Goal: Task Accomplishment & Management: Complete application form

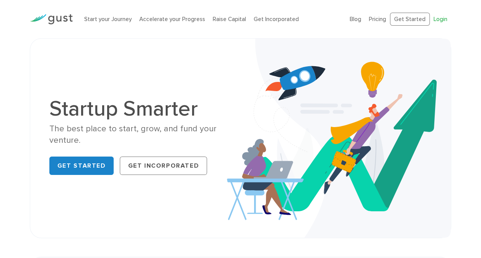
click at [441, 17] on link "Login" at bounding box center [441, 19] width 14 height 7
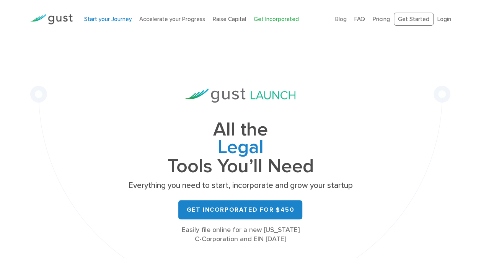
click at [108, 21] on link "Start your Journey" at bounding box center [107, 19] width 47 height 7
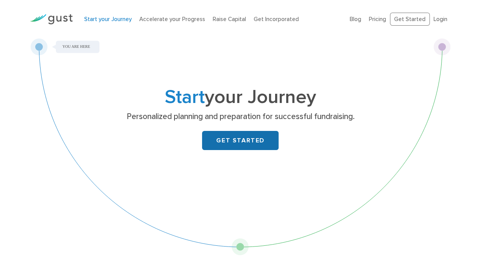
click at [265, 146] on link "GET STARTED" at bounding box center [240, 140] width 77 height 19
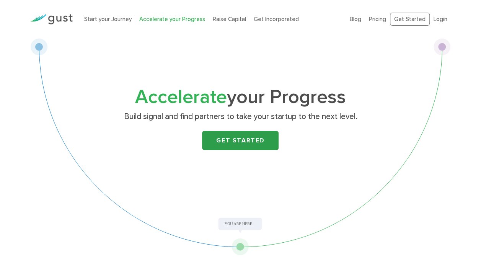
click at [250, 141] on link "Get Started" at bounding box center [240, 140] width 77 height 19
